Goal: Information Seeking & Learning: Learn about a topic

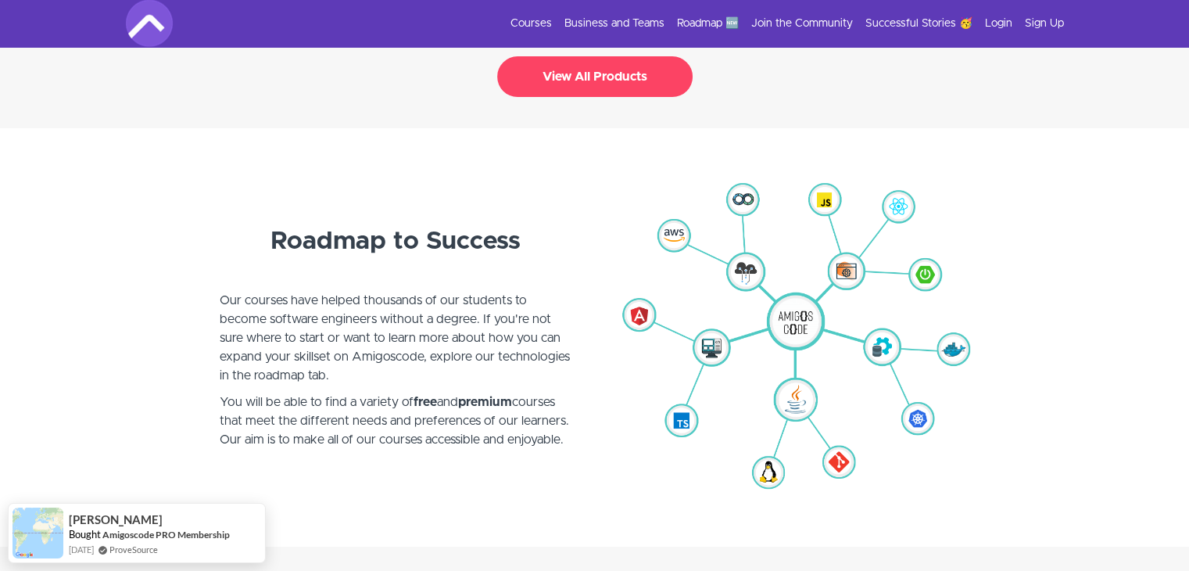
scroll to position [3431, 0]
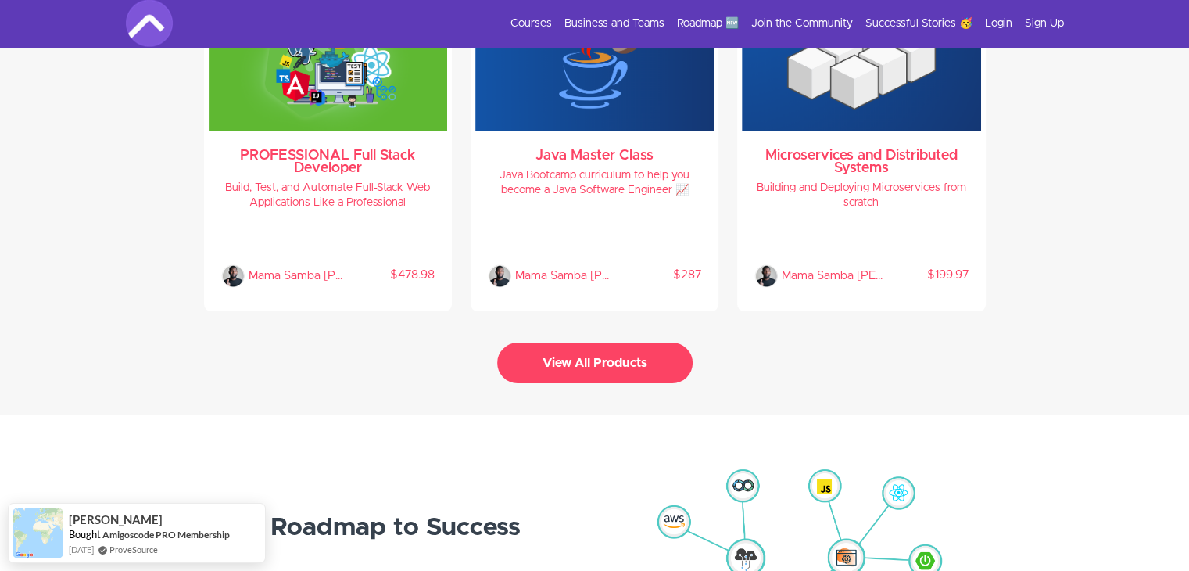
click at [597, 356] on button "View All Products" at bounding box center [594, 362] width 195 height 41
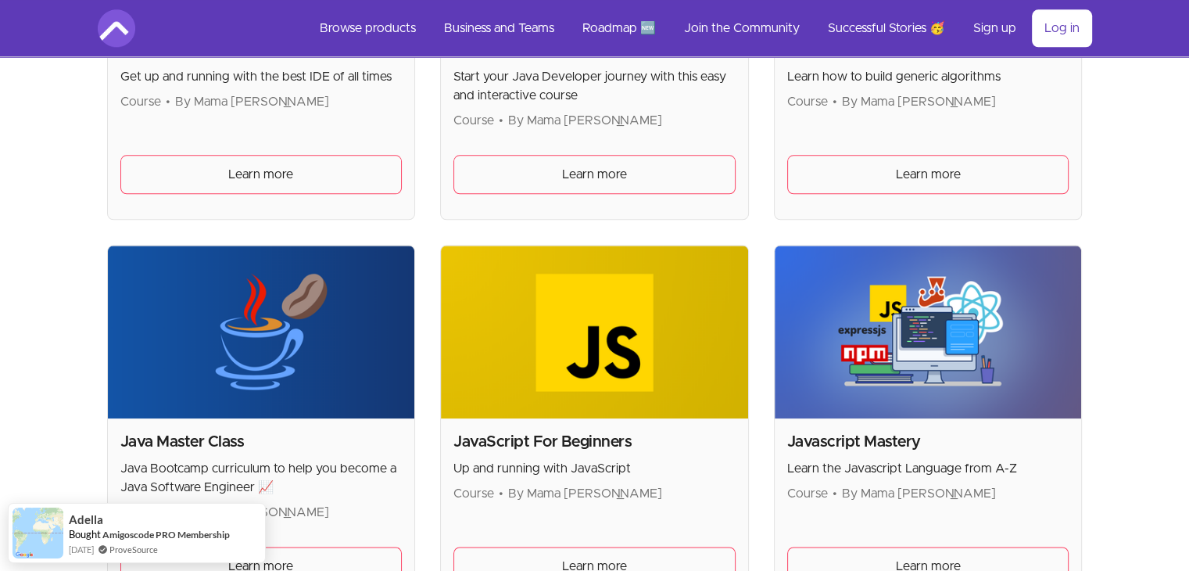
scroll to position [1597, 0]
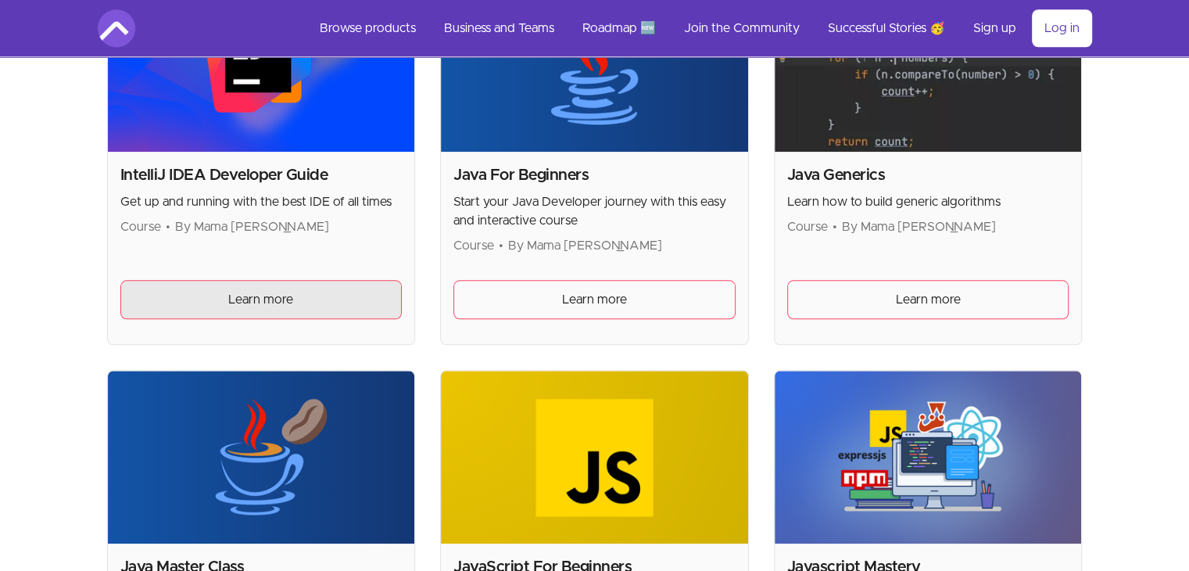
click at [299, 292] on link "Learn more" at bounding box center [261, 299] width 282 height 39
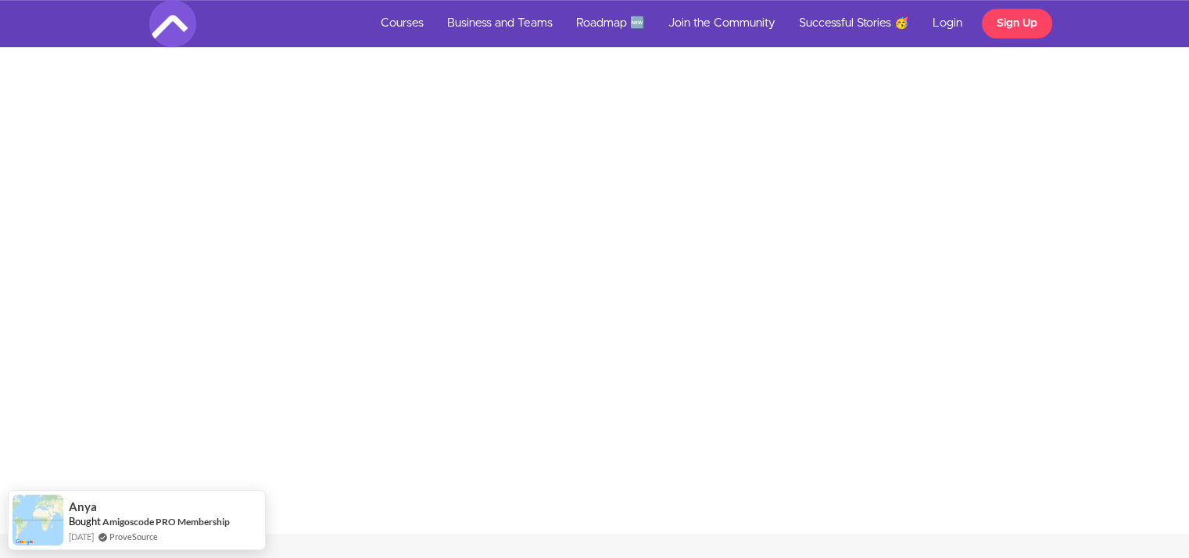
scroll to position [1280, 0]
